Goal: Task Accomplishment & Management: Use online tool/utility

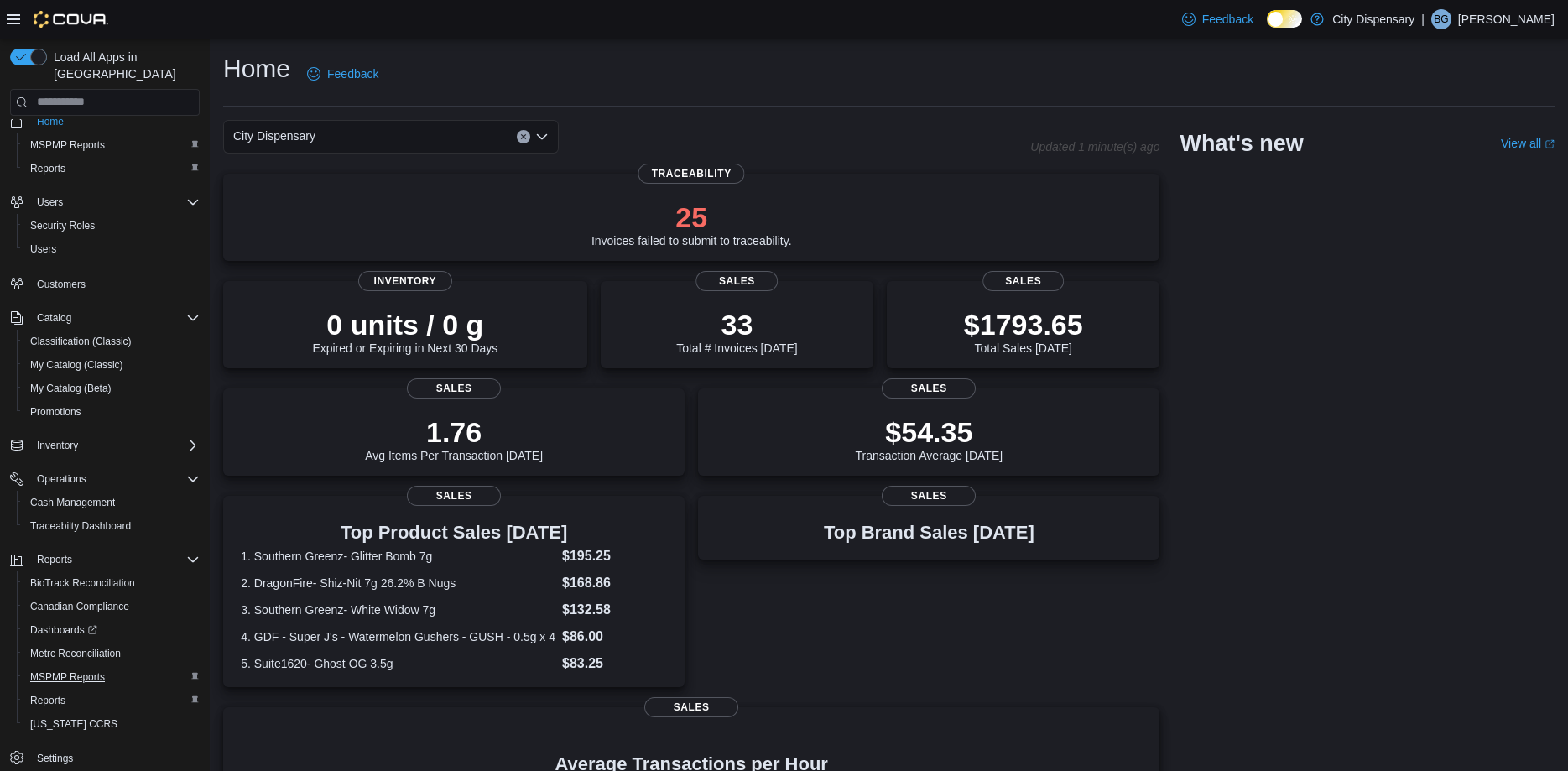
scroll to position [25, 0]
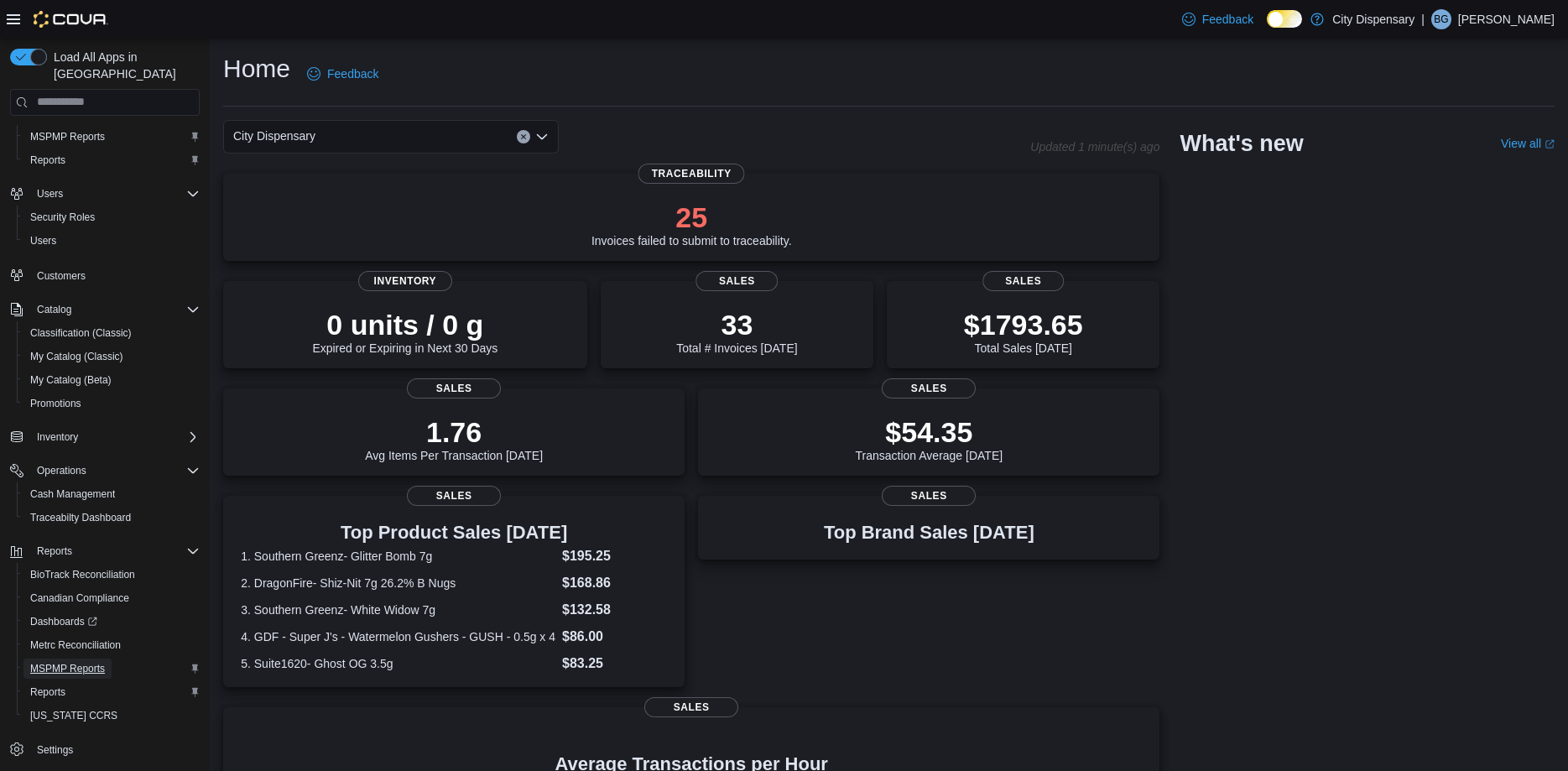
click at [85, 662] on span "MSPMP Reports" at bounding box center [67, 668] width 75 height 13
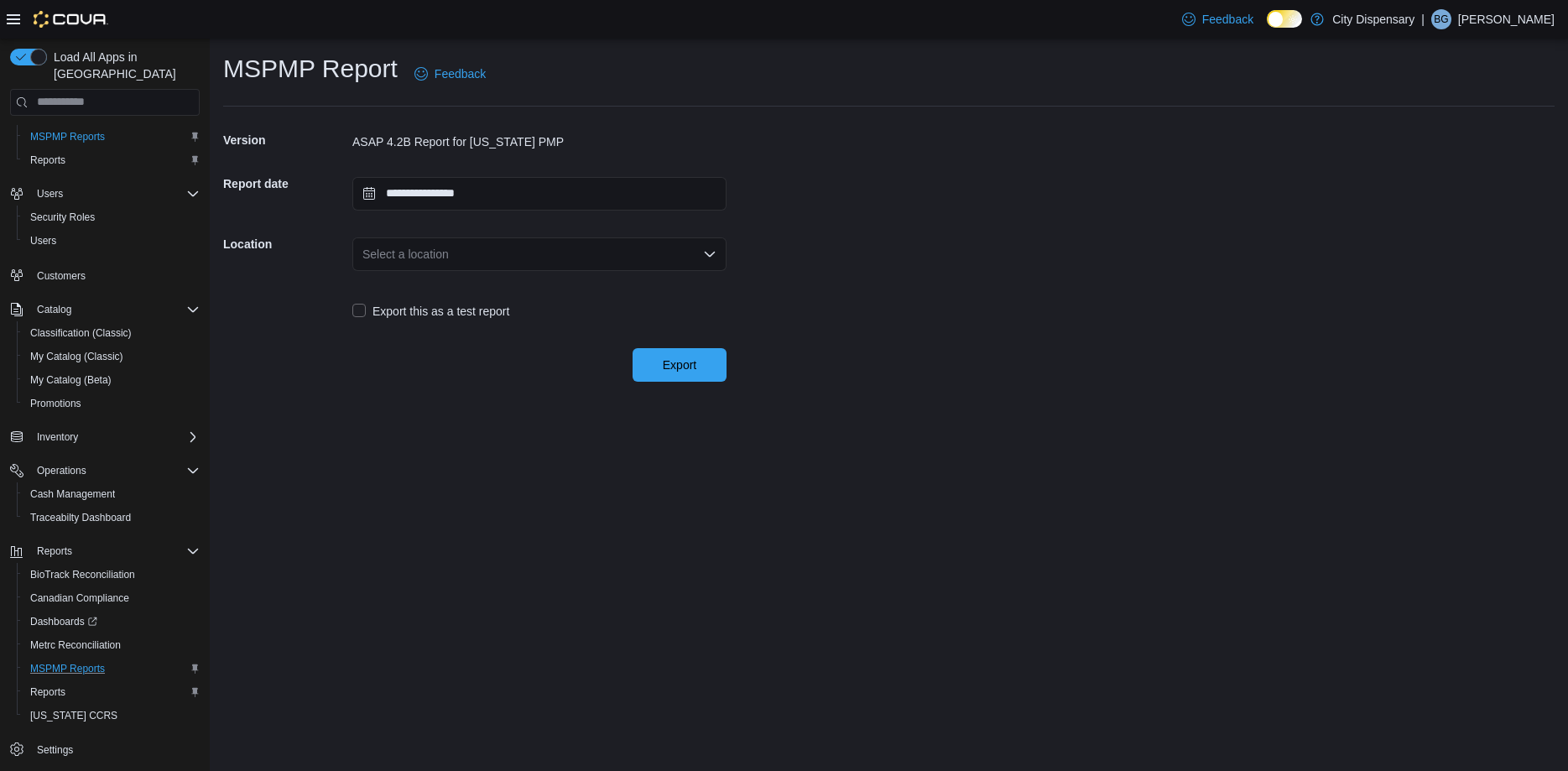
click at [694, 257] on div "Select a location" at bounding box center [539, 254] width 374 height 33
click at [483, 303] on span "[STREET_ADDRESS]" at bounding box center [550, 306] width 334 height 17
click at [671, 358] on span "Export" at bounding box center [680, 364] width 33 height 17
